Goal: Task Accomplishment & Management: Manage account settings

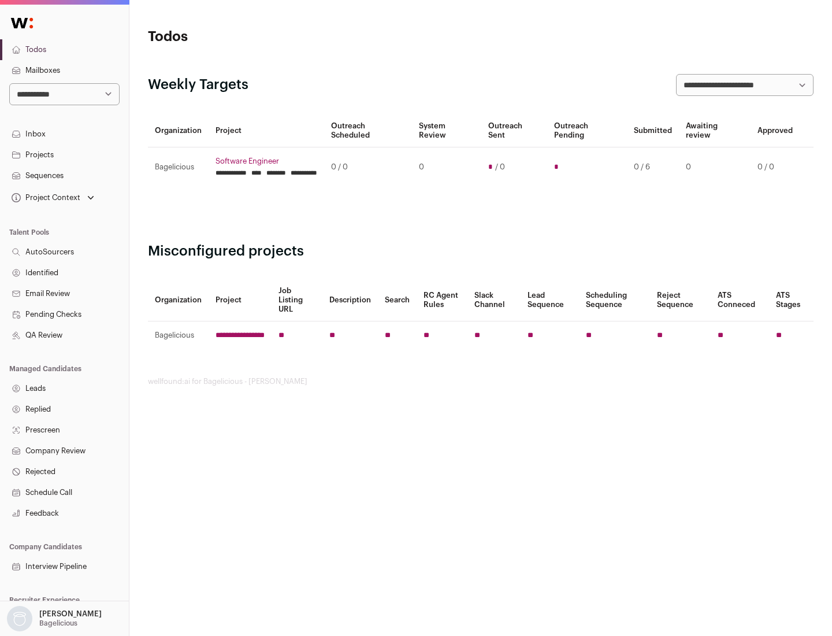
click at [64, 154] on link "Projects" at bounding box center [64, 154] width 129 height 21
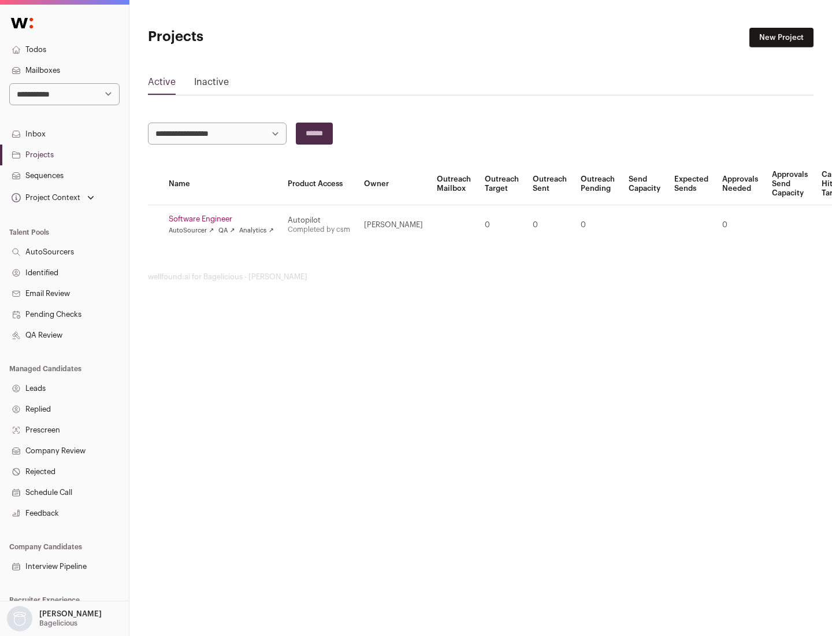
click at [225, 219] on link "Software Engineer" at bounding box center [221, 218] width 105 height 9
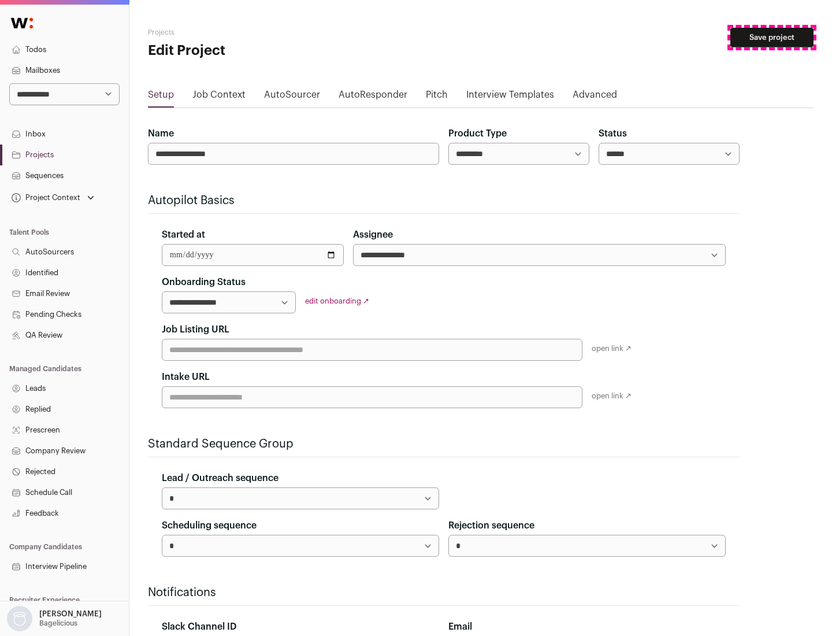
click at [772, 38] on button "Save project" at bounding box center [771, 38] width 83 height 20
